Goal: Task Accomplishment & Management: Use online tool/utility

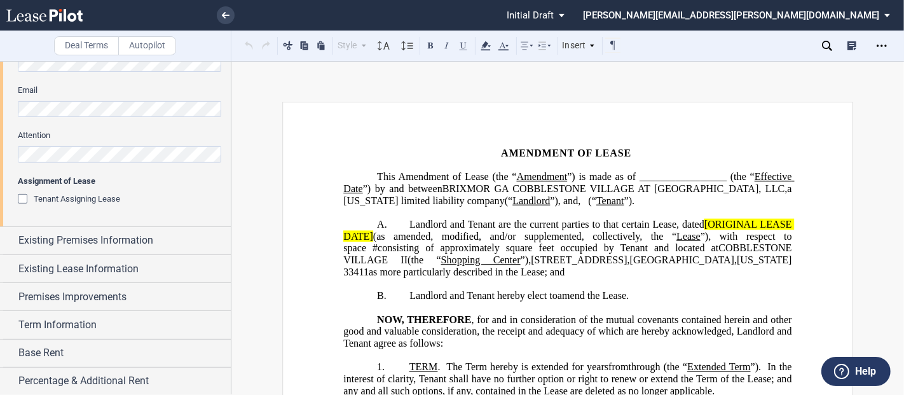
scroll to position [479, 0]
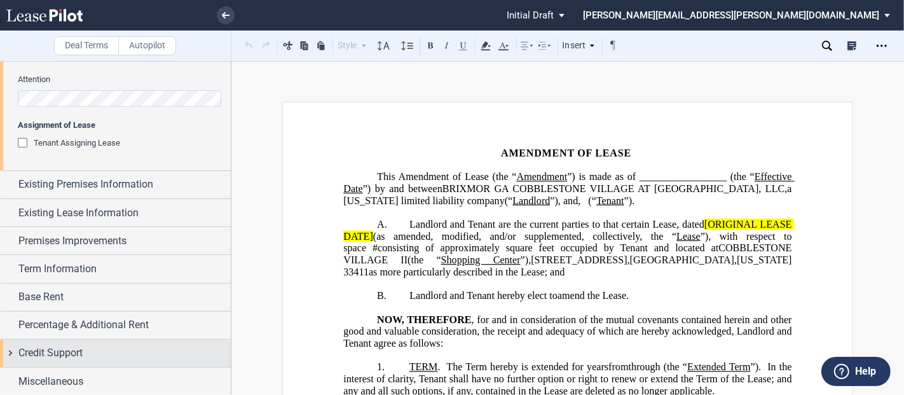
click at [27, 357] on span "Credit Support" at bounding box center [50, 352] width 64 height 15
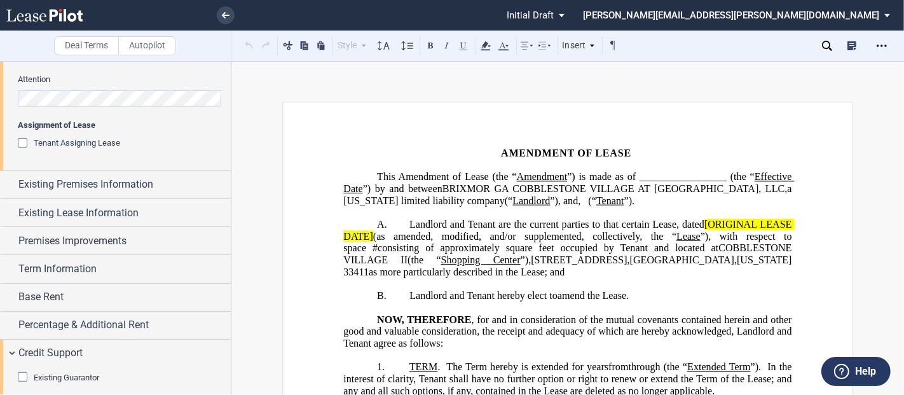
scroll to position [608, 0]
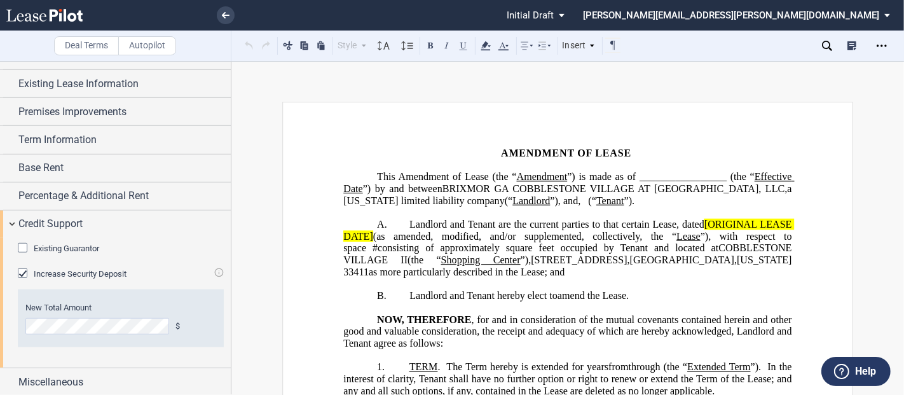
click at [23, 245] on div "Existing Guarantor" at bounding box center [24, 249] width 13 height 13
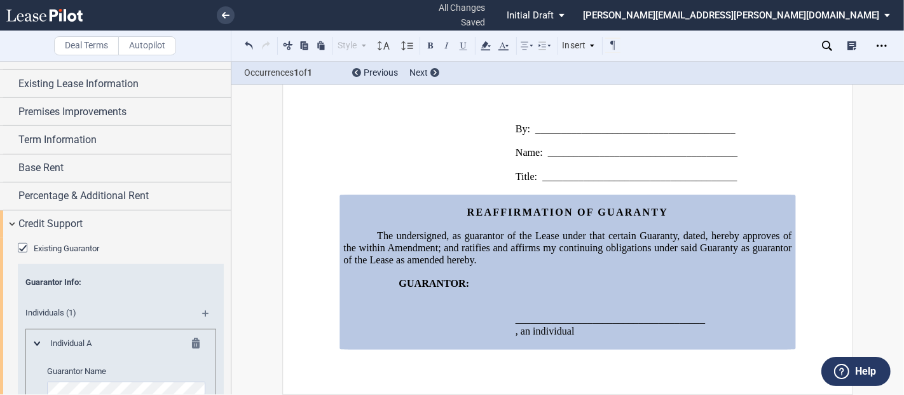
scroll to position [821, 0]
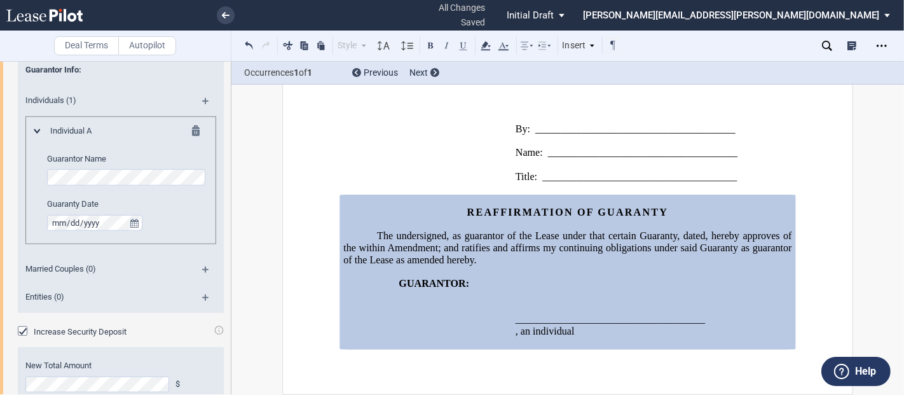
click at [22, 331] on div "Increase Security Deposit" at bounding box center [24, 332] width 13 height 13
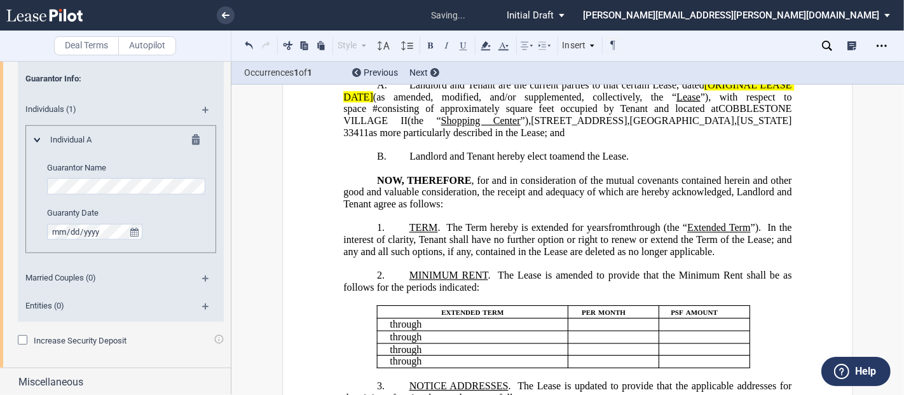
scroll to position [0, 0]
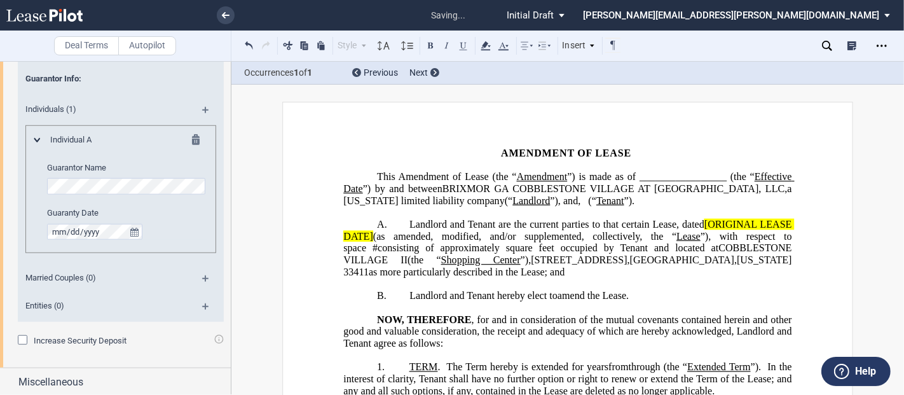
click at [698, 230] on span "Landlord and Tenant are the current parties to that certain Lease, dated" at bounding box center [556, 224] width 295 height 11
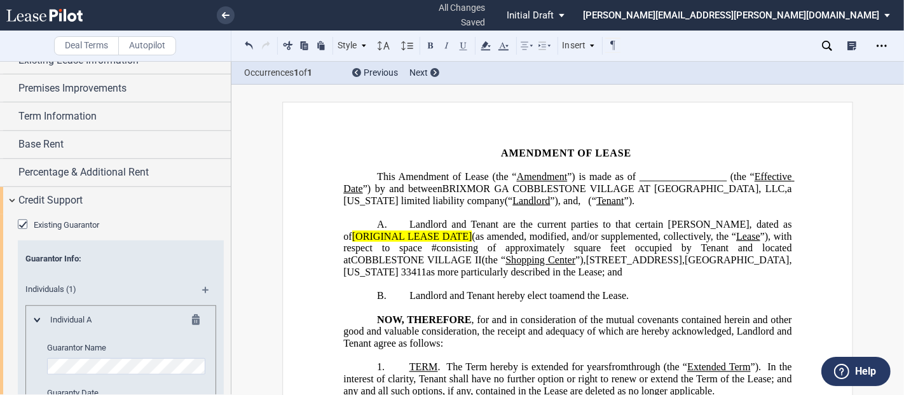
scroll to position [600, 0]
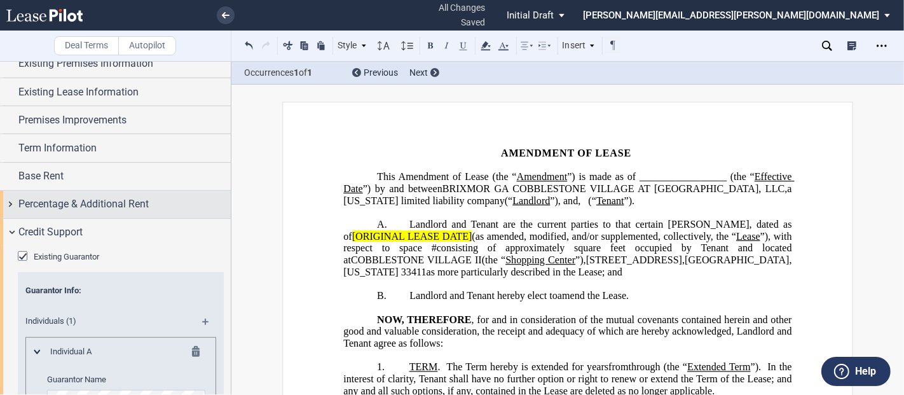
click at [11, 199] on div "Percentage & Additional Rent" at bounding box center [115, 204] width 231 height 27
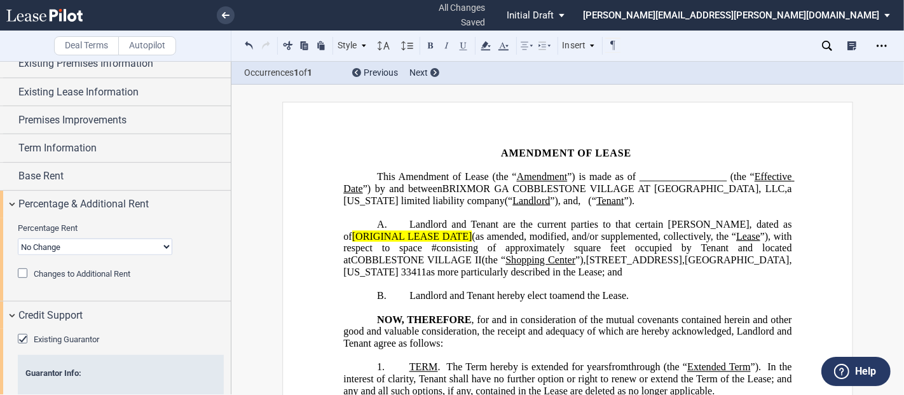
click at [22, 271] on div "Changes to Additional Rent" at bounding box center [24, 274] width 13 height 13
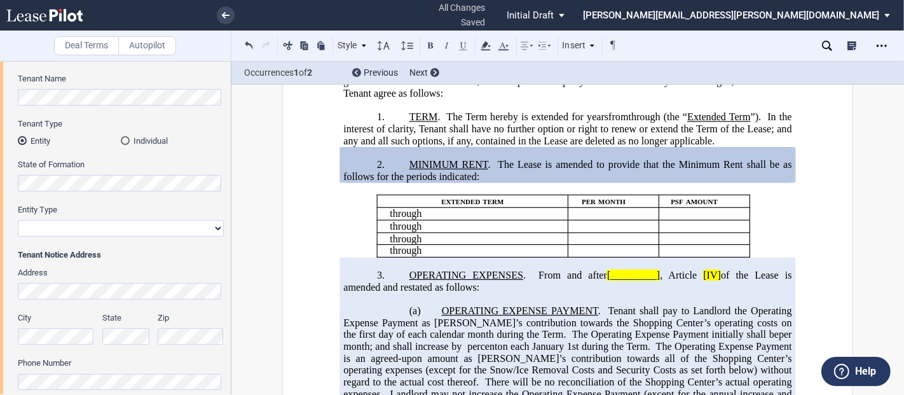
scroll to position [0, 0]
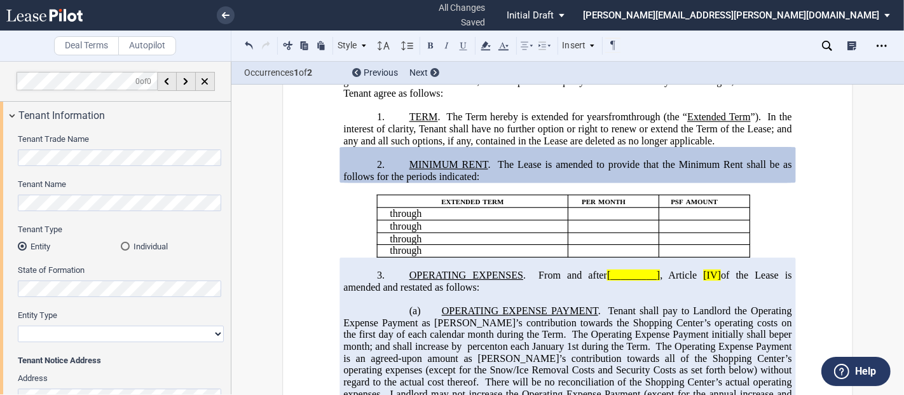
click at [126, 242] on div "Individual" at bounding box center [125, 246] width 9 height 9
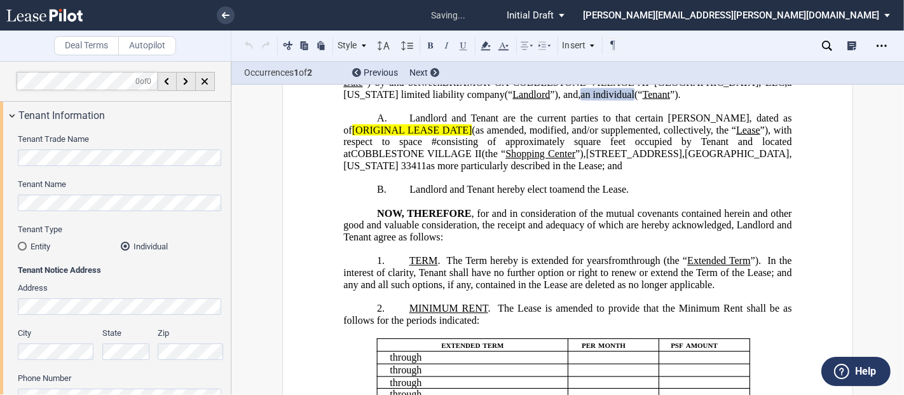
scroll to position [24, 0]
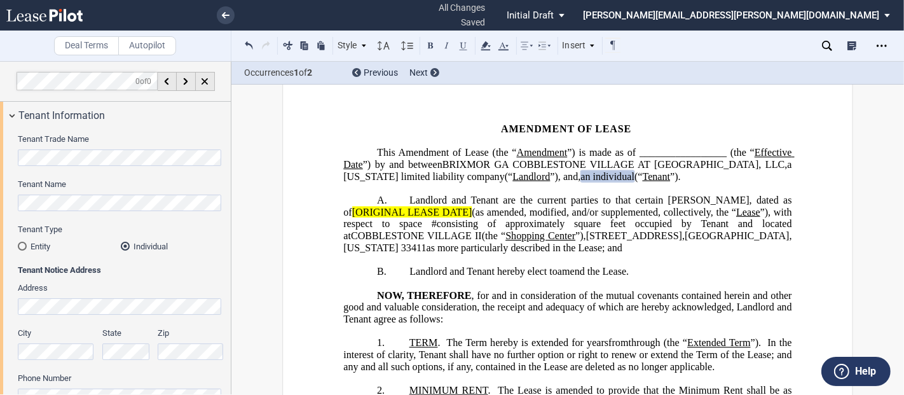
click at [732, 210] on span "Landlord and Tenant are the current parties to that certain [PERSON_NAME], date…" at bounding box center [568, 205] width 451 height 23
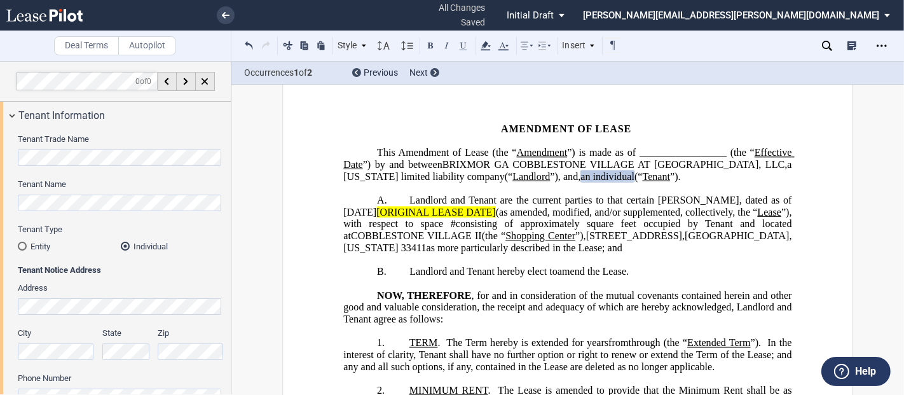
click at [496, 217] on span "(as amended, modified, and/or supplemented, collectively, the “" at bounding box center [627, 211] width 262 height 11
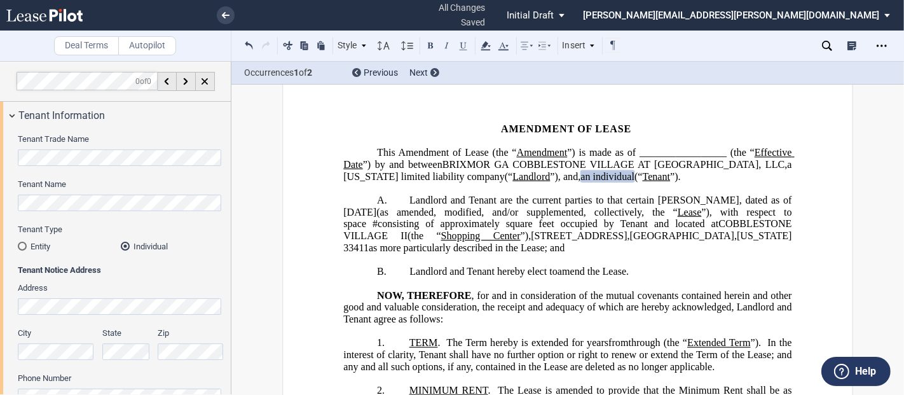
click at [580, 182] on span "an individual" at bounding box center [607, 175] width 54 height 11
click at [622, 182] on span "(“" at bounding box center [626, 175] width 8 height 11
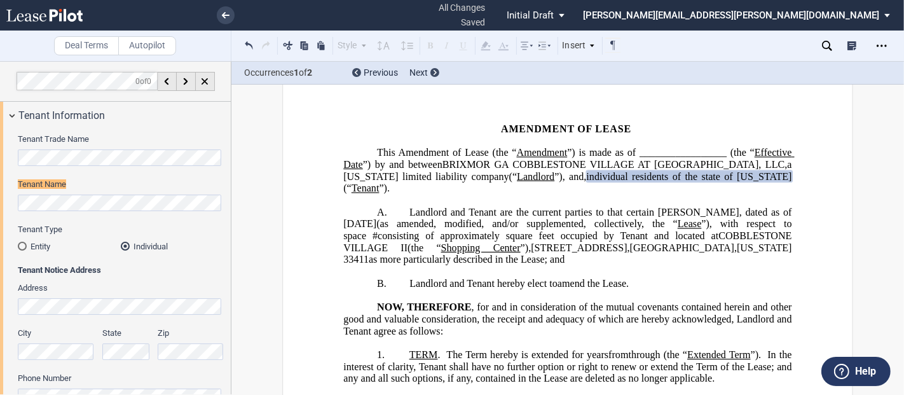
click at [770, 187] on p "This ﻿ ﻿ ﻿ ﻿ Amendment of Lease (the “ Amendment ”) is made as of _____________…" at bounding box center [567, 171] width 448 height 48
click at [550, 242] on span "square feet occupied by Tenant and located at" at bounding box center [612, 235] width 213 height 11
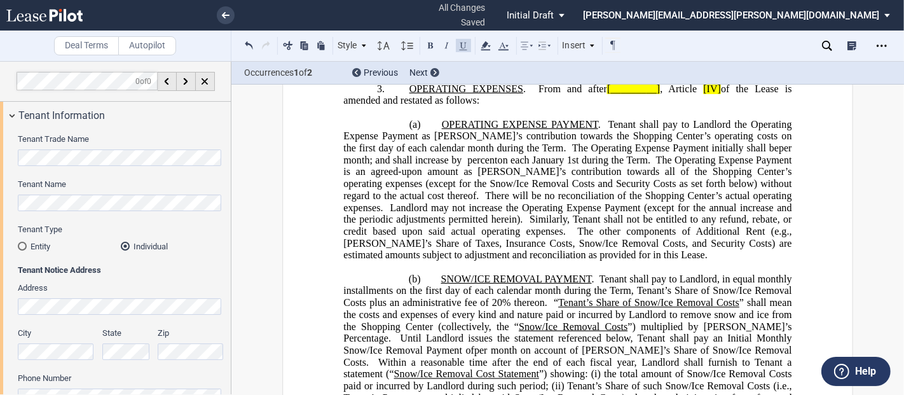
scroll to position [306, 0]
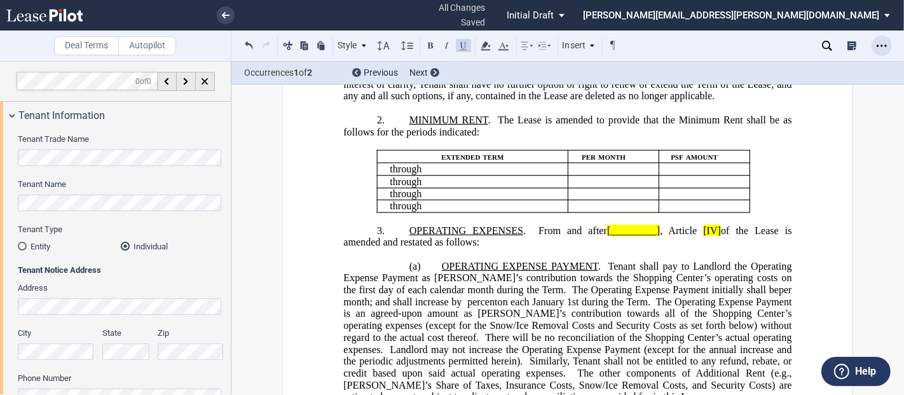
click at [885, 43] on icon "Open Lease options menu" at bounding box center [882, 46] width 10 height 10
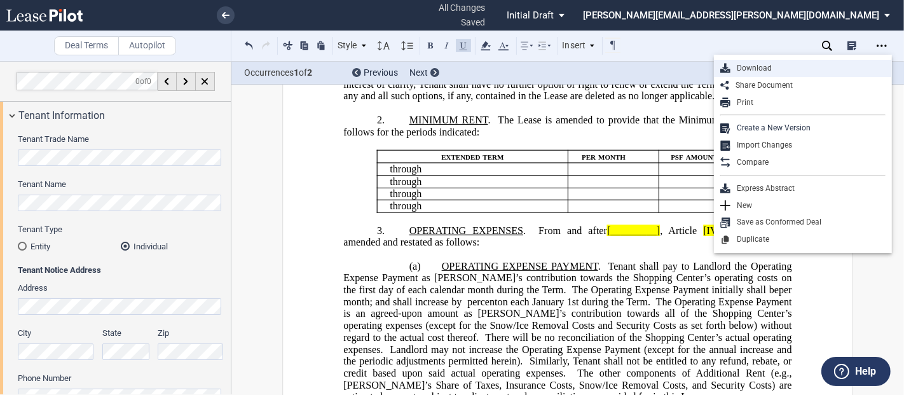
click at [746, 64] on div "Download" at bounding box center [807, 68] width 155 height 11
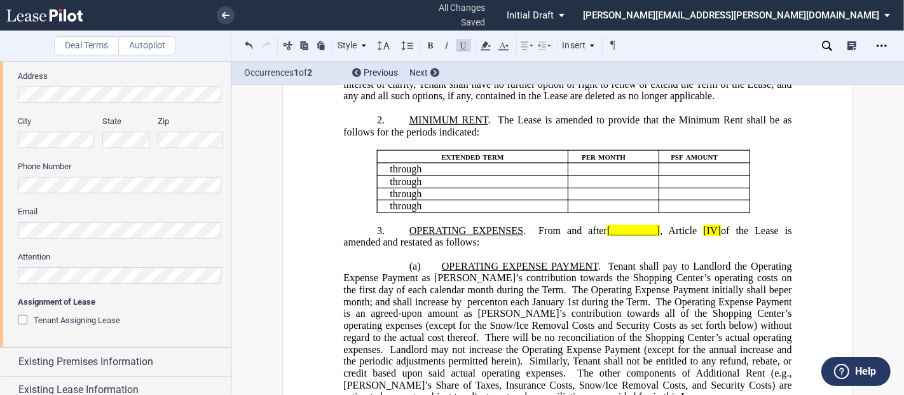
scroll to position [353, 0]
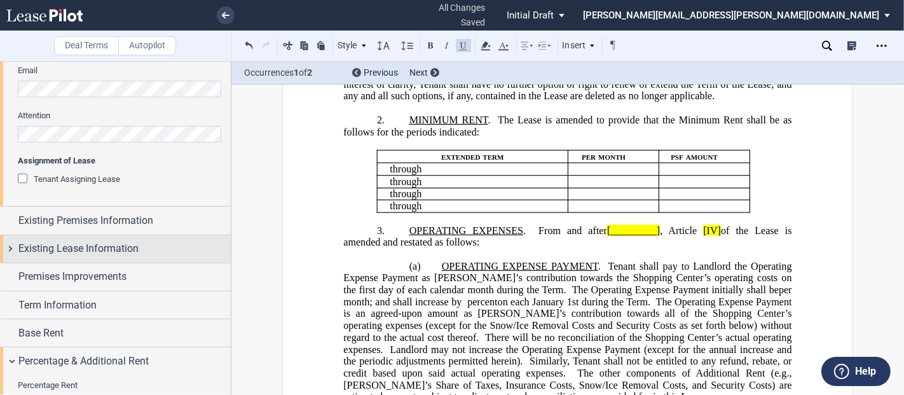
click at [11, 247] on div "Existing Lease Information" at bounding box center [115, 248] width 231 height 27
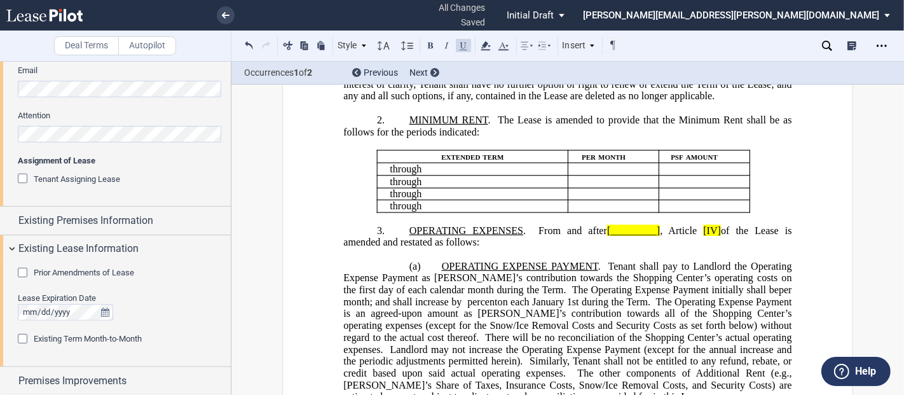
click at [21, 271] on div "Prior Amendments of Lease" at bounding box center [24, 274] width 13 height 13
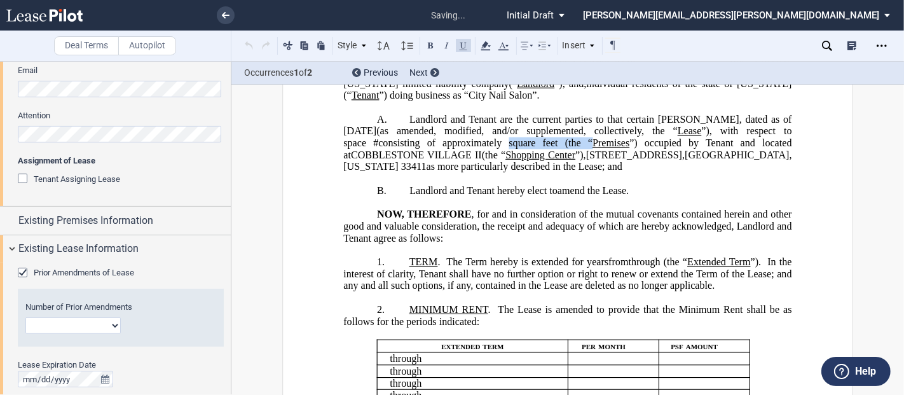
scroll to position [0, 0]
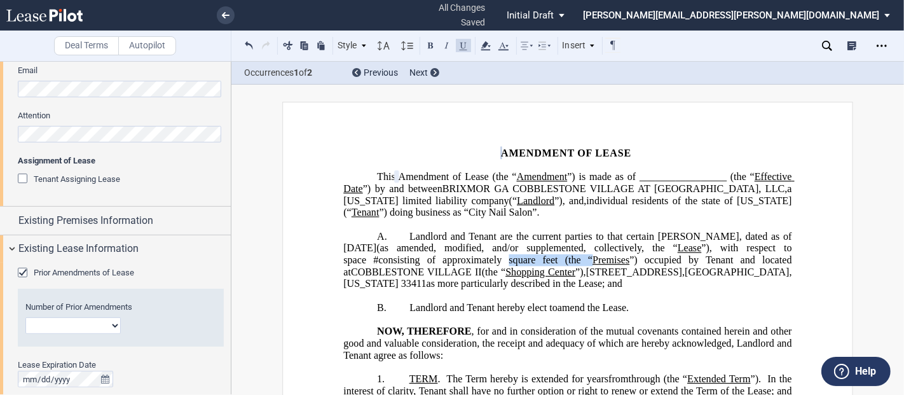
click at [114, 324] on select "1 2 3 4 5 6 7 8 9 10 11 12" at bounding box center [72, 325] width 95 height 17
select select "number:3"
click at [25, 317] on select "1 2 3 4 5 6 7 8 9 10 11 12" at bounding box center [72, 325] width 95 height 17
click at [885, 44] on icon "Open Lease options menu" at bounding box center [882, 46] width 10 height 10
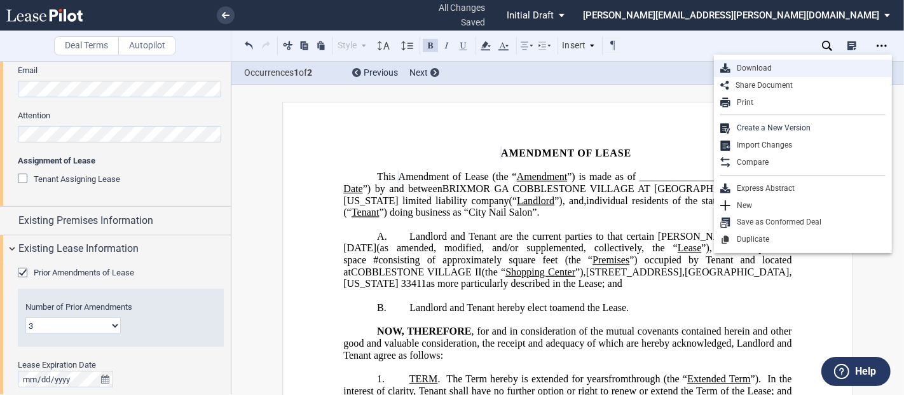
click at [777, 65] on div "Download" at bounding box center [807, 68] width 155 height 11
